Goal: Task Accomplishment & Management: Use online tool/utility

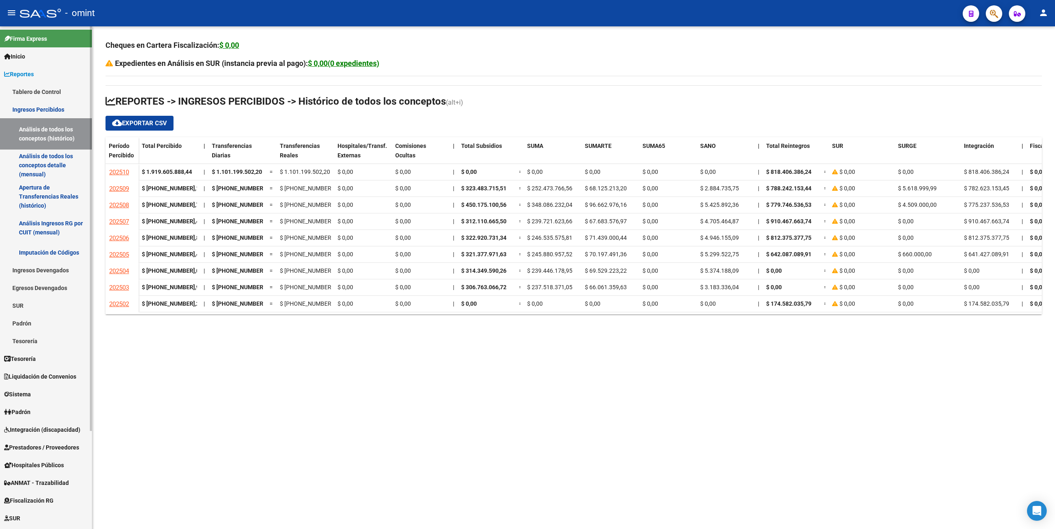
click at [55, 375] on span "Liquidación de Convenios" at bounding box center [40, 376] width 72 height 9
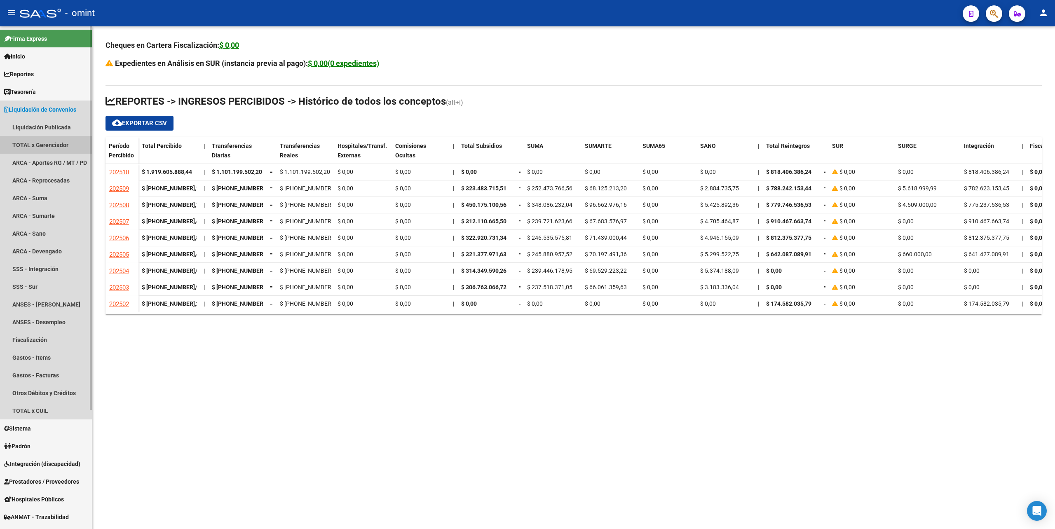
click at [50, 145] on link "TOTAL x Gerenciador" at bounding box center [46, 145] width 92 height 18
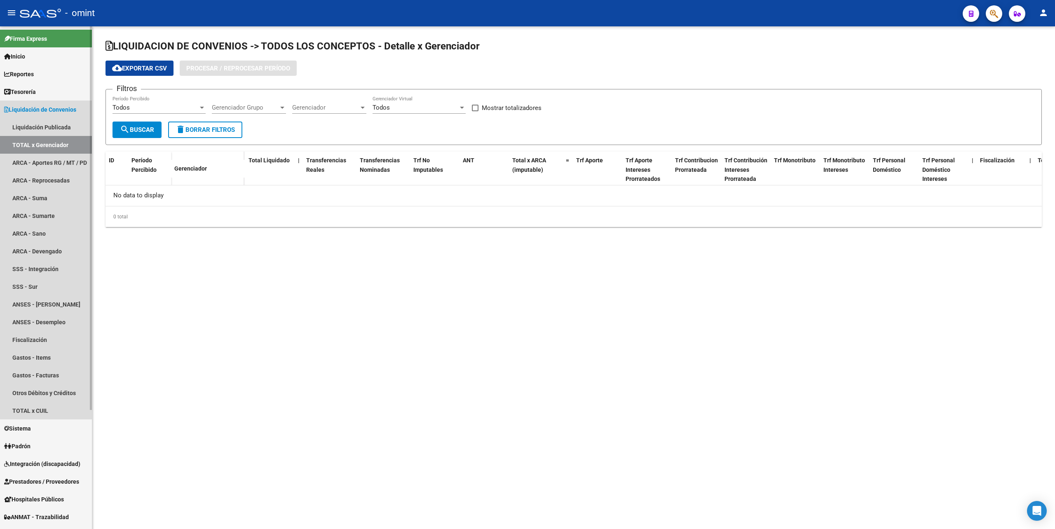
checkbox input "true"
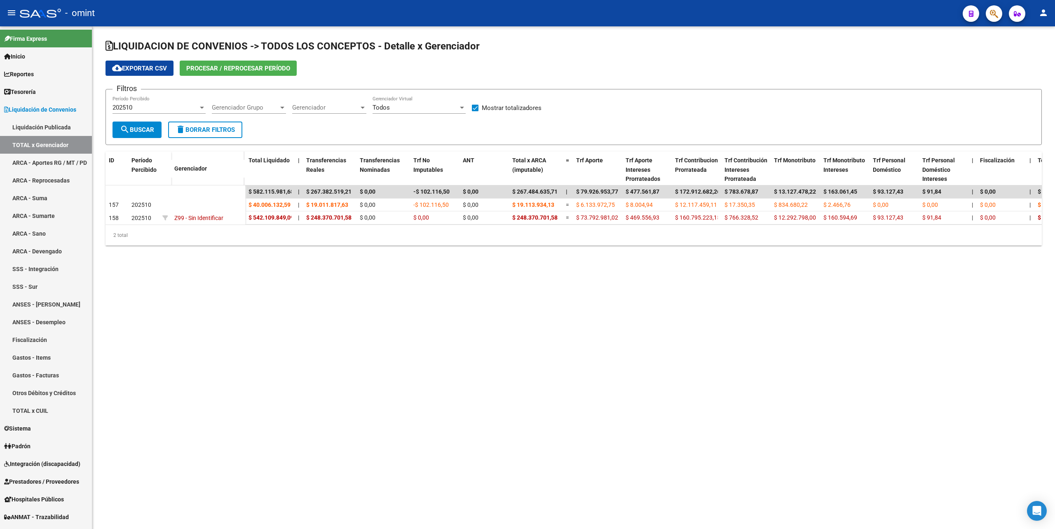
click at [232, 71] on span "Procesar / Reprocesar período" at bounding box center [238, 68] width 104 height 7
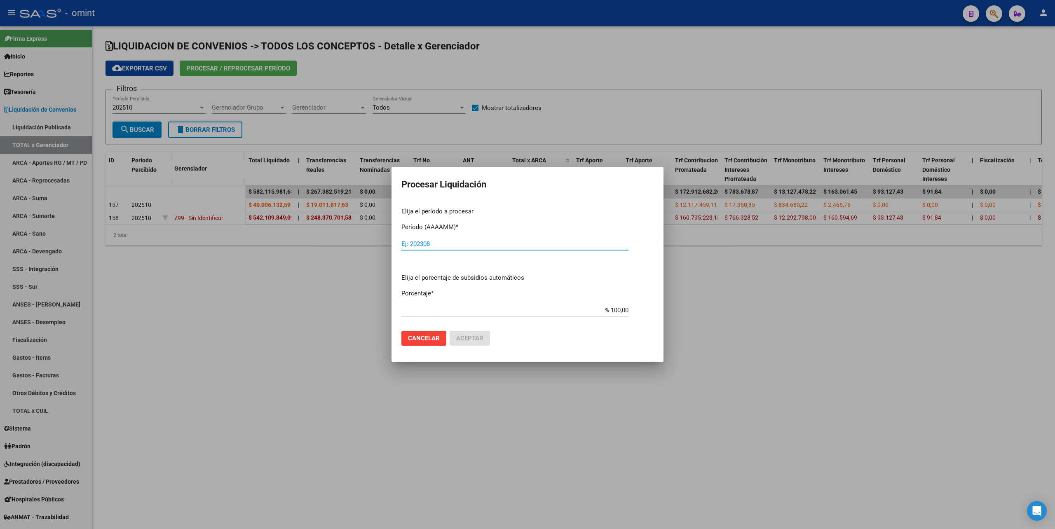
click at [465, 244] on input "Ej: 202308" at bounding box center [514, 243] width 227 height 7
type input "202510"
click at [478, 337] on span "Aceptar" at bounding box center [469, 338] width 27 height 7
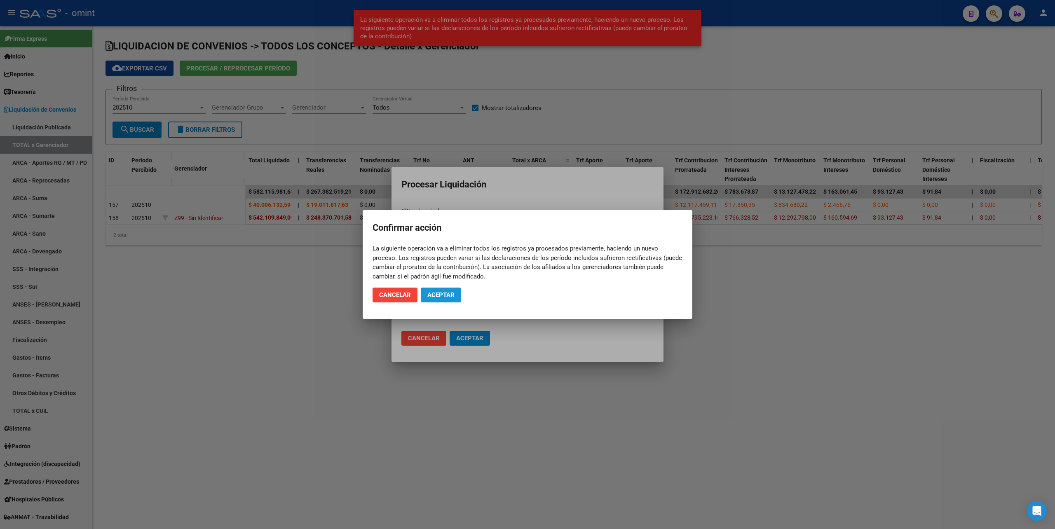
click at [444, 299] on button "Aceptar" at bounding box center [441, 295] width 40 height 15
